Goal: Communication & Community: Answer question/provide support

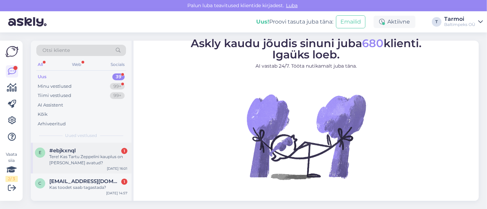
click at [70, 161] on div "Tere! Kas Tartu Zeppelini kauplus on [PERSON_NAME] avatud?" at bounding box center [88, 160] width 78 height 12
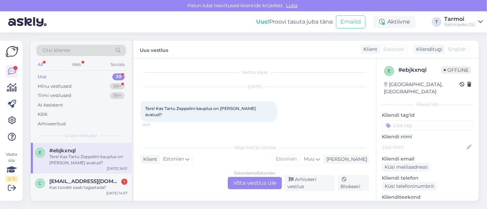
click at [244, 182] on div "Estonian to Estonian Võta vestlus üle" at bounding box center [255, 183] width 54 height 12
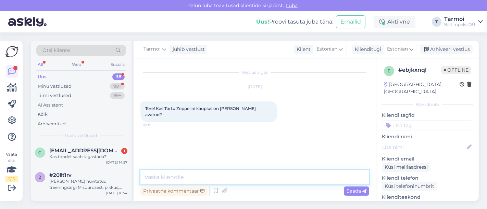
click at [205, 173] on textarea at bounding box center [254, 177] width 229 height 14
type textarea "jah, kuni 18:00"
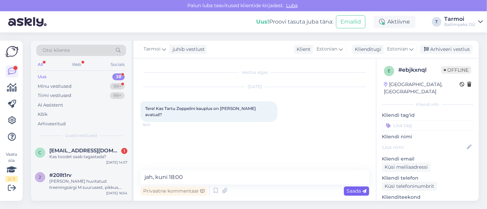
click at [353, 190] on span "Saada" at bounding box center [356, 191] width 20 height 6
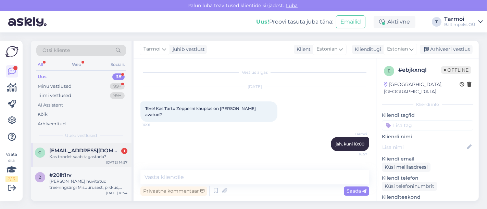
click at [73, 157] on div "Kas toodet saab tagastada?" at bounding box center [88, 157] width 78 height 6
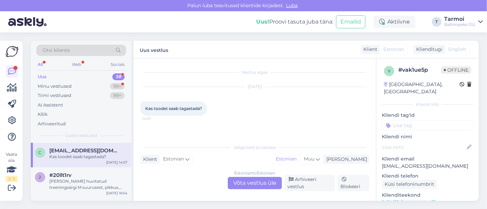
click at [87, 155] on div "Kas toodet saab tagastada?" at bounding box center [88, 157] width 78 height 6
